Goal: Task Accomplishment & Management: Use online tool/utility

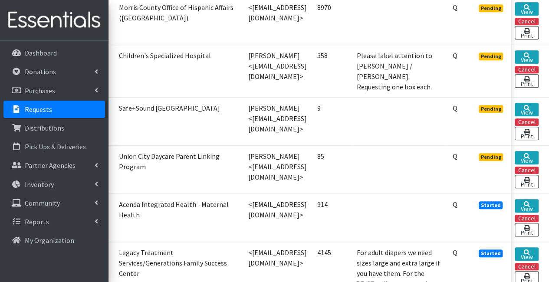
scroll to position [331, 62]
click at [529, 151] on link "View" at bounding box center [527, 157] width 24 height 13
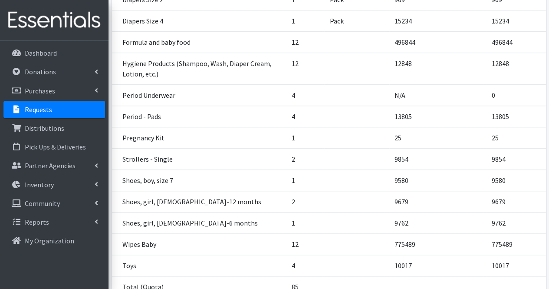
scroll to position [383, 0]
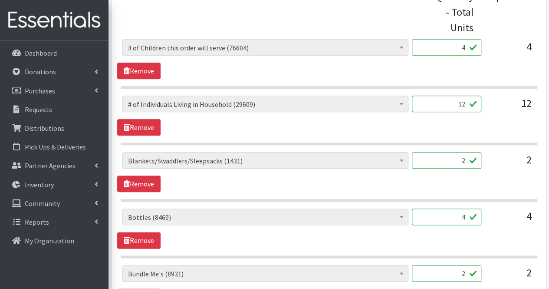
scroll to position [397, 0]
click at [466, 217] on input "4" at bounding box center [446, 216] width 69 height 17
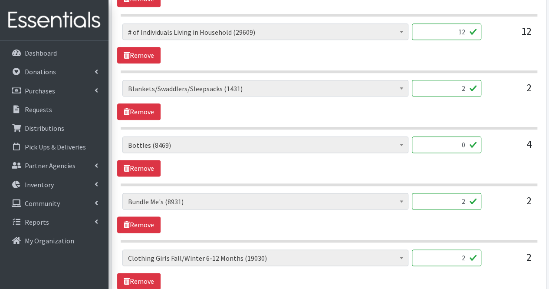
scroll to position [469, 0]
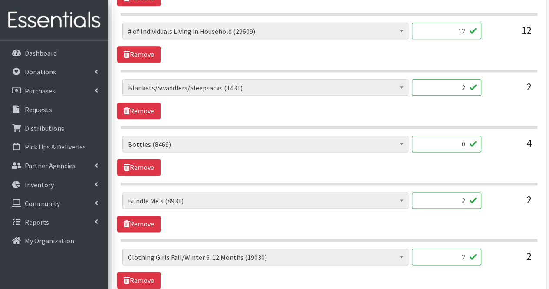
type input "0"
click at [466, 198] on input "2" at bounding box center [446, 200] width 69 height 17
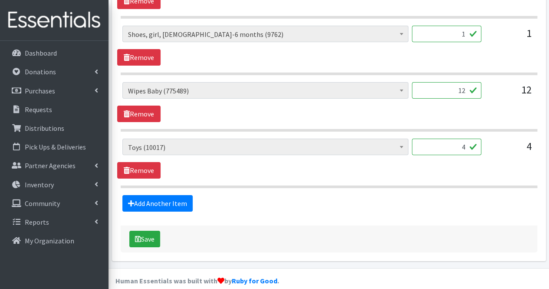
scroll to position [1427, 0]
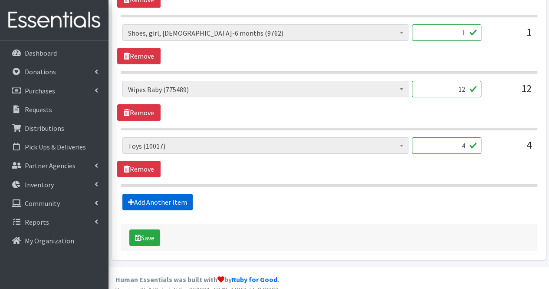
click at [162, 194] on link "Add Another Item" at bounding box center [157, 202] width 70 height 17
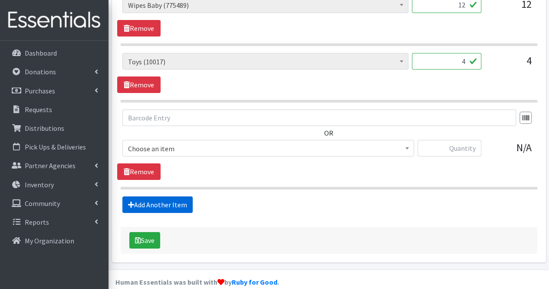
scroll to position [1514, 0]
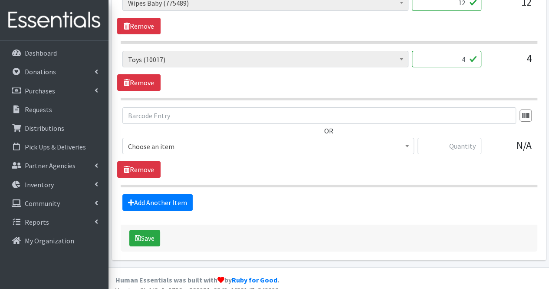
click at [182, 140] on span "Choose an item" at bounding box center [268, 146] width 281 height 12
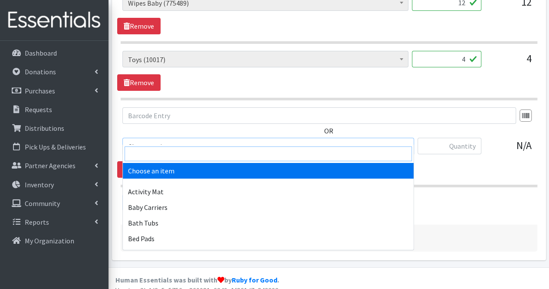
click at [177, 150] on input "search" at bounding box center [268, 153] width 287 height 15
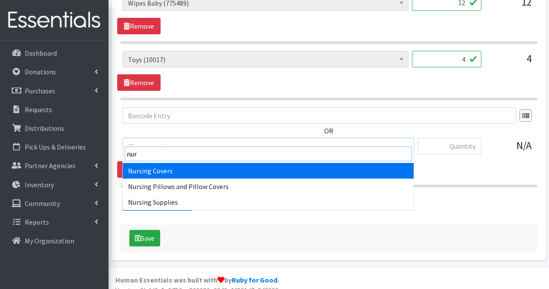
type input "nur"
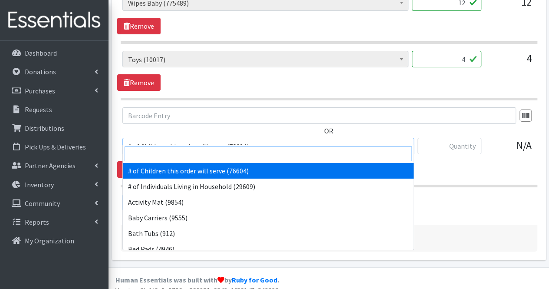
click at [177, 150] on input "search" at bounding box center [268, 153] width 287 height 15
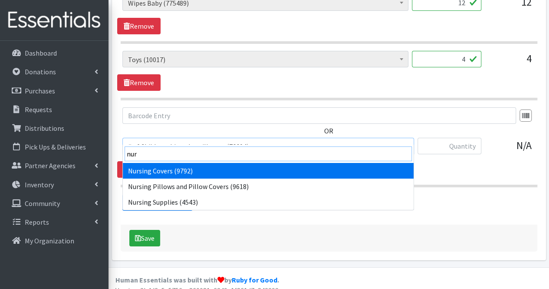
type input "nurs"
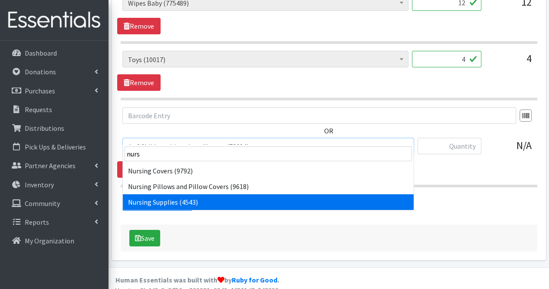
select select "1936"
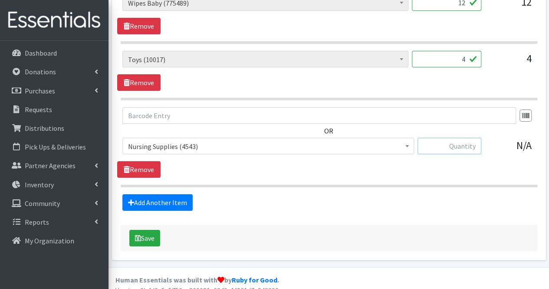
click at [463, 138] on input "text" at bounding box center [450, 146] width 64 height 17
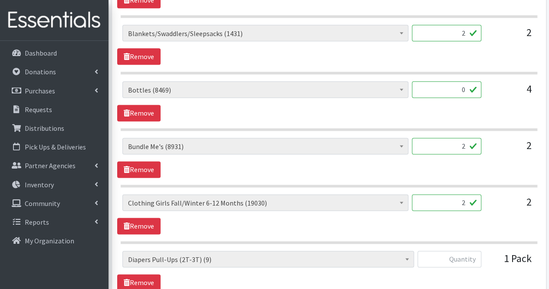
scroll to position [525, 0]
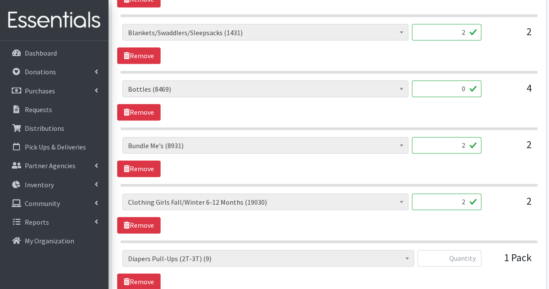
type input "16"
click at [452, 198] on input "2" at bounding box center [446, 201] width 69 height 17
